Goal: Transaction & Acquisition: Subscribe to service/newsletter

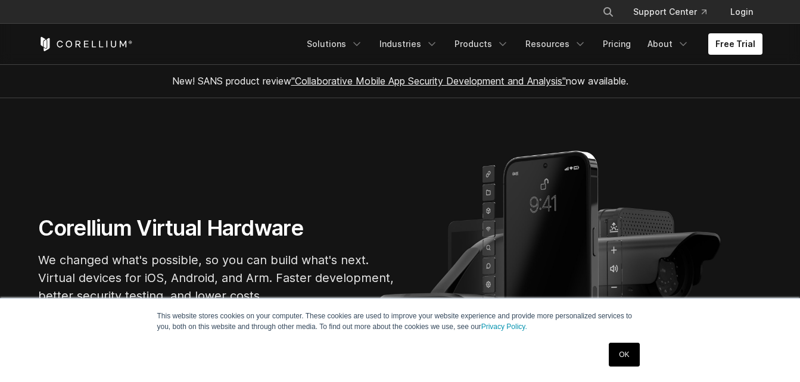
click at [625, 354] on link "OK" at bounding box center [624, 355] width 30 height 24
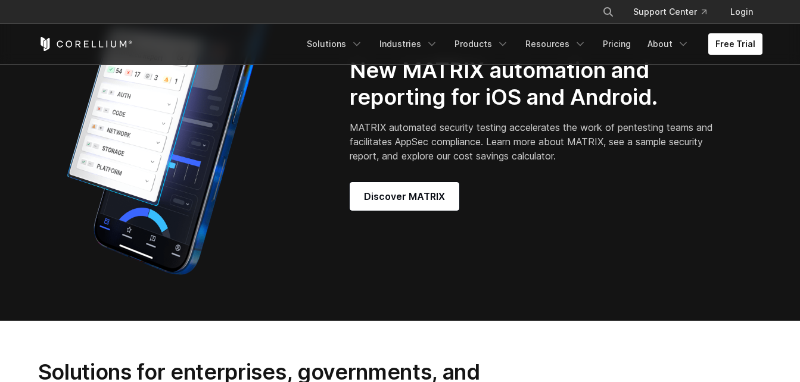
scroll to position [986, 0]
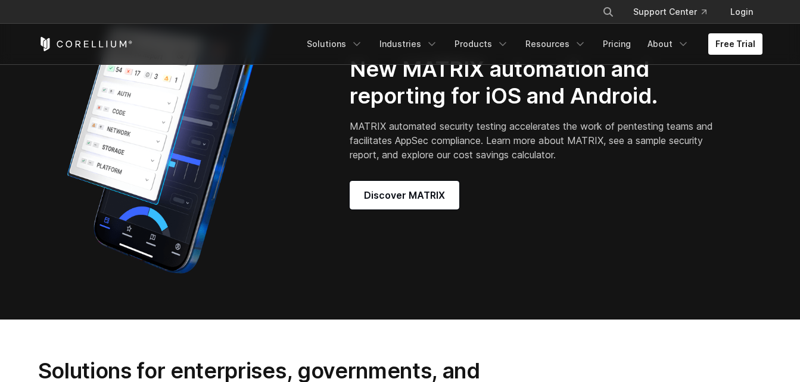
click at [453, 142] on p "MATRIX automated security testing accelerates the work of pentesting teams and …" at bounding box center [533, 140] width 367 height 43
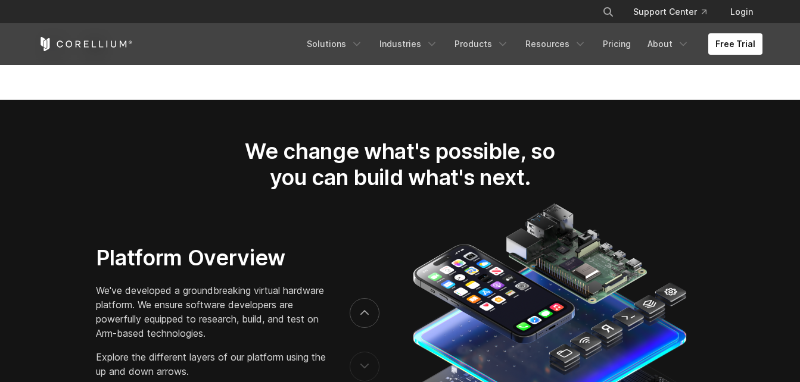
scroll to position [1688, 0]
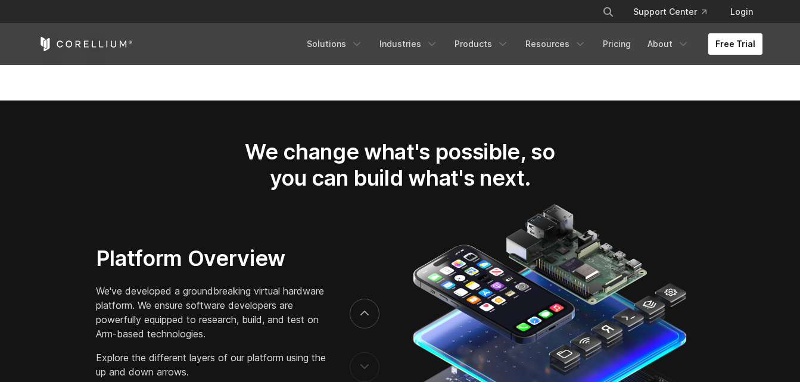
click at [746, 45] on link "Free Trial" at bounding box center [735, 43] width 54 height 21
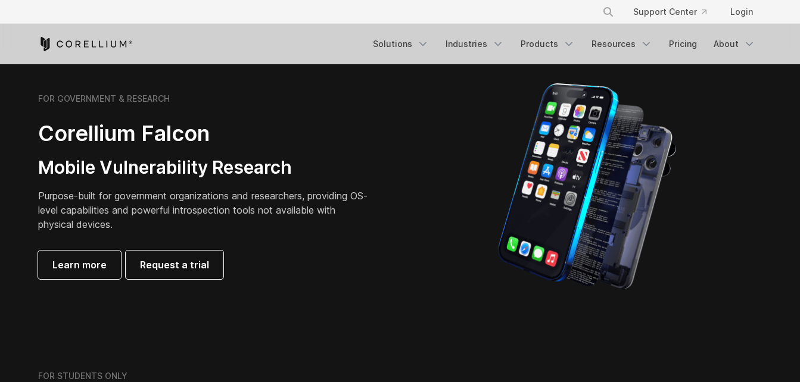
scroll to position [548, 0]
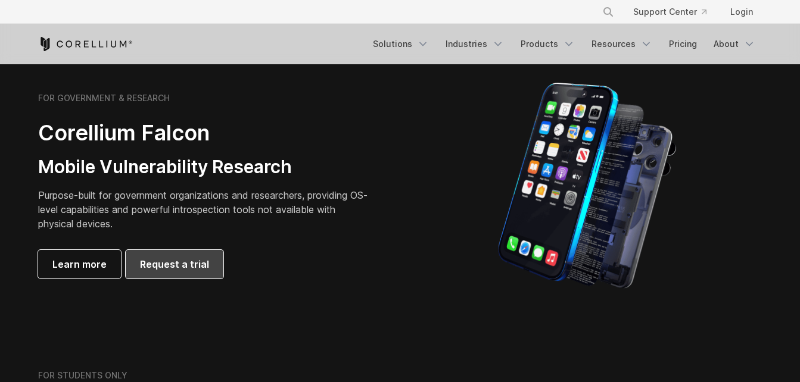
click at [169, 255] on link "Request a trial" at bounding box center [175, 264] width 98 height 29
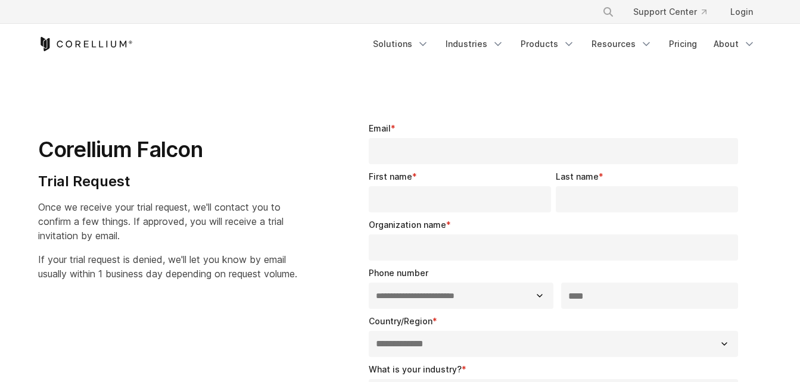
select select "**"
